Goal: Contribute content: Add original content to the website for others to see

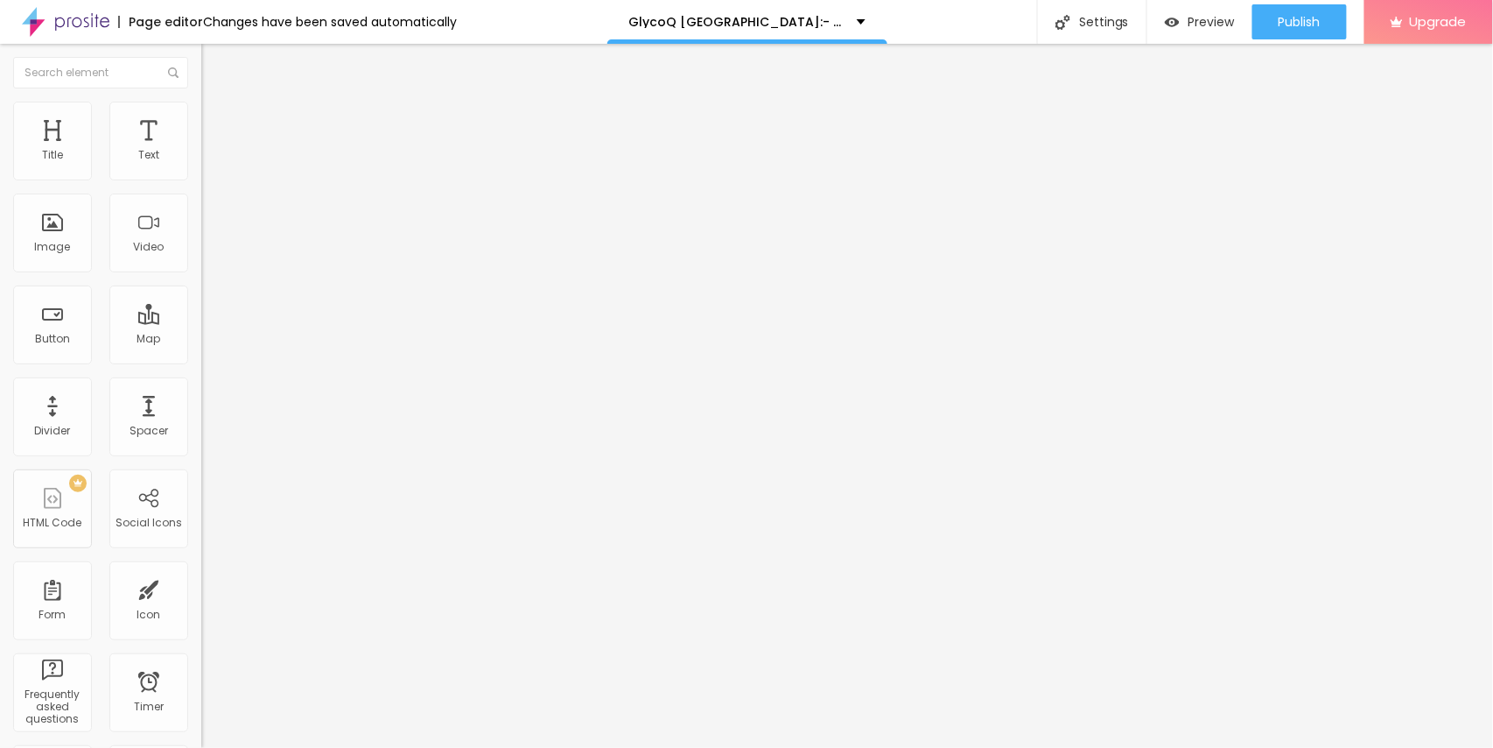
click at [201, 151] on span "Add image" at bounding box center [237, 143] width 72 height 15
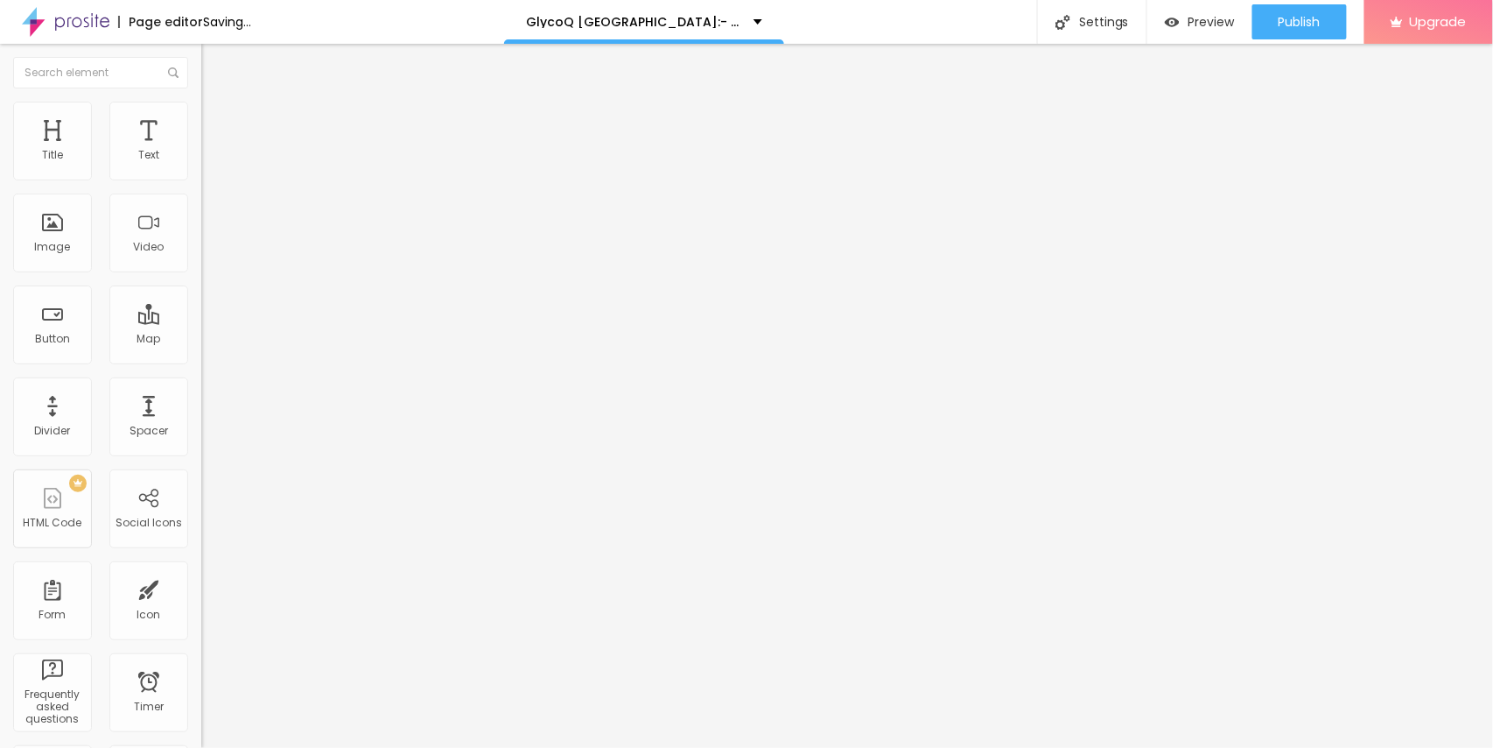
click at [201, 359] on input "https://" at bounding box center [306, 350] width 210 height 18
paste input "[DOMAIN_NAME][URL]"
type input "[URL][DOMAIN_NAME]"
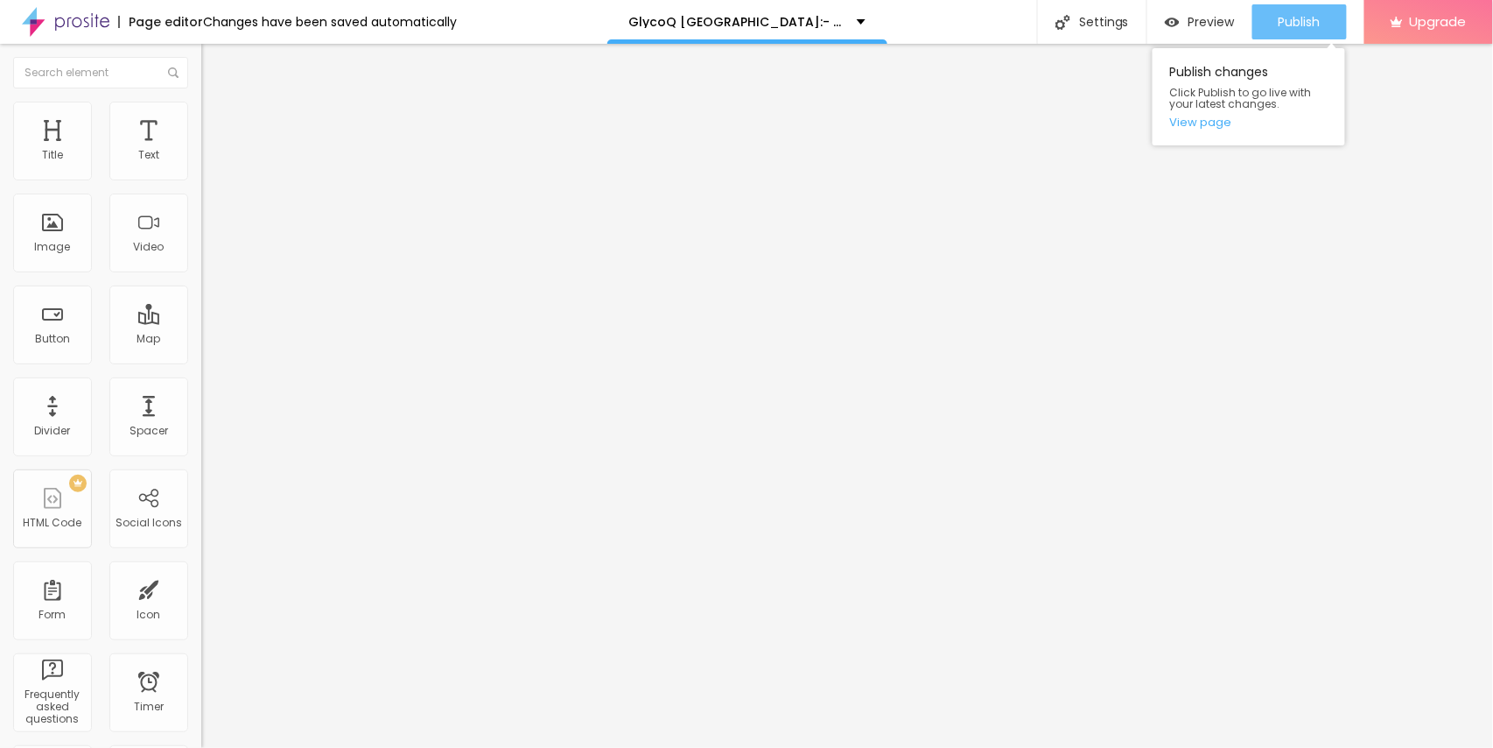
click at [1325, 16] on button "Publish" at bounding box center [1300, 21] width 95 height 35
